Goal: Information Seeking & Learning: Learn about a topic

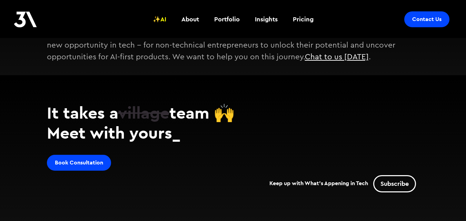
scroll to position [768, 0]
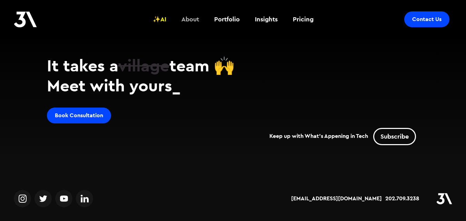
click at [201, 21] on link "About" at bounding box center [190, 20] width 26 height 26
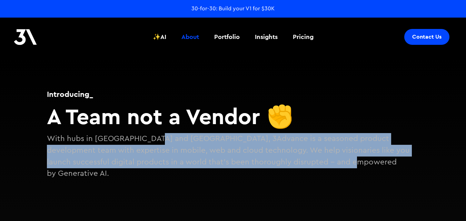
drag, startPoint x: 148, startPoint y: 138, endPoint x: 327, endPoint y: 164, distance: 180.3
click at [327, 164] on p "With hubs in DC and Austin, 3Advance is a seasoned product development team wit…" at bounding box center [233, 156] width 373 height 46
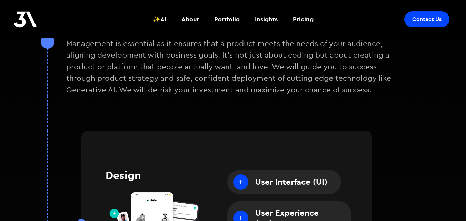
scroll to position [138, 0]
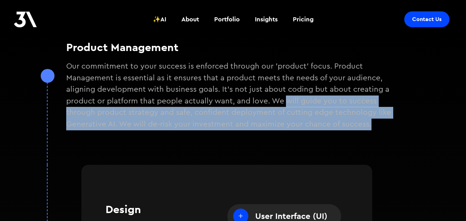
drag, startPoint x: 285, startPoint y: 100, endPoint x: 348, endPoint y: 119, distance: 65.3
click at [348, 119] on p "Our commitment to your success is enforced through our 'product' focus. Product…" at bounding box center [236, 96] width 340 height 70
copy p "will guide you to success through product strategy and safe, confident deployme…"
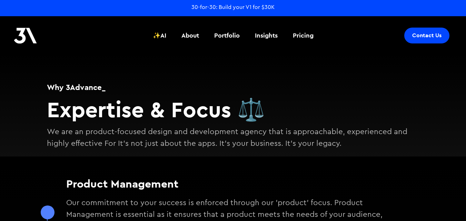
scroll to position [70, 0]
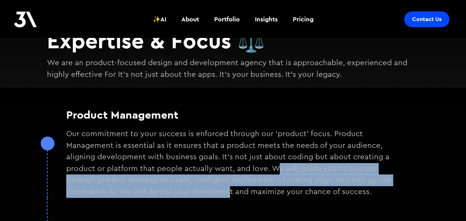
drag, startPoint x: 274, startPoint y: 166, endPoint x: 214, endPoint y: 185, distance: 62.6
click at [209, 186] on p "Our commitment to your success is enforced through our 'product' focus. Product…" at bounding box center [236, 163] width 340 height 70
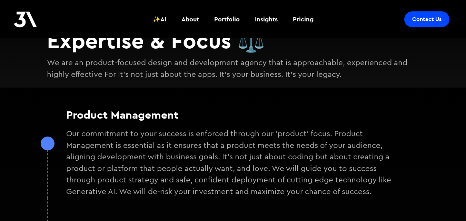
click at [258, 171] on p "Our commitment to your success is enforced through our 'product' focus. Product…" at bounding box center [236, 163] width 340 height 70
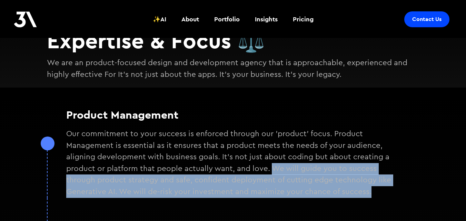
drag, startPoint x: 271, startPoint y: 167, endPoint x: 80, endPoint y: 200, distance: 193.6
copy p "We will guide you to success through product strategy and safe, confident deplo…"
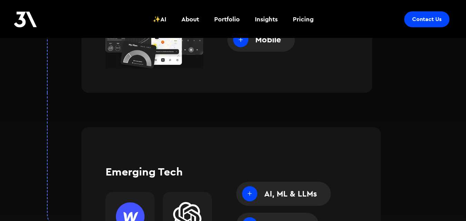
scroll to position [416, 0]
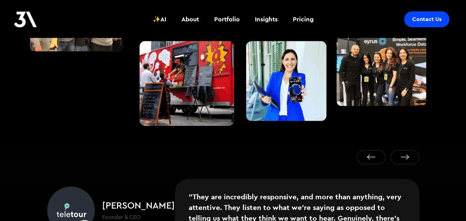
scroll to position [1105, 0]
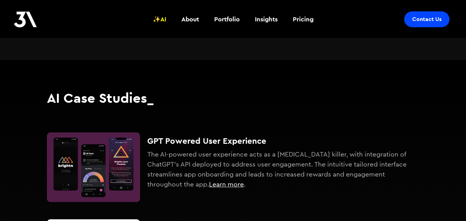
scroll to position [242, 0]
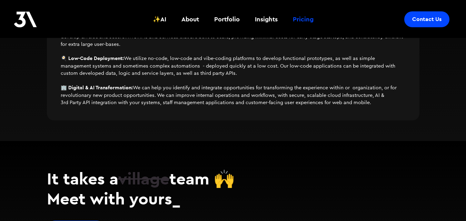
scroll to position [575, 0]
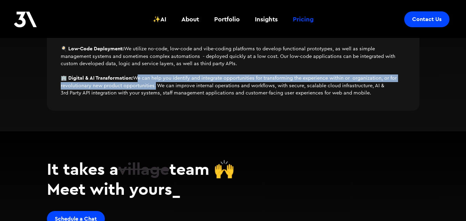
drag, startPoint x: 140, startPoint y: 77, endPoint x: 155, endPoint y: 85, distance: 16.8
click at [155, 85] on p "🏢 Digital & AI Transformation: We can help you identify and integrate opportuni…" at bounding box center [233, 86] width 345 height 22
copy p "e can help you identify and integrate opportunities for transforming the experi…"
